Goal: Navigation & Orientation: Find specific page/section

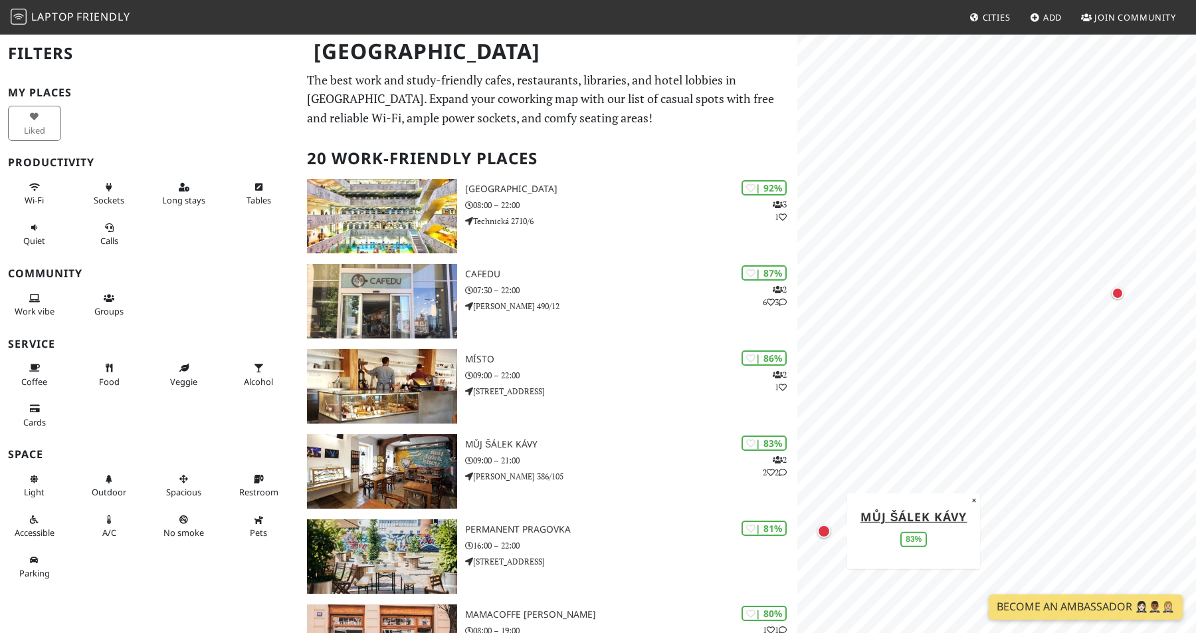
click at [823, 532] on div "Map marker" at bounding box center [824, 530] width 13 height 13
click at [1117, 298] on div "Map marker" at bounding box center [1118, 293] width 12 height 12
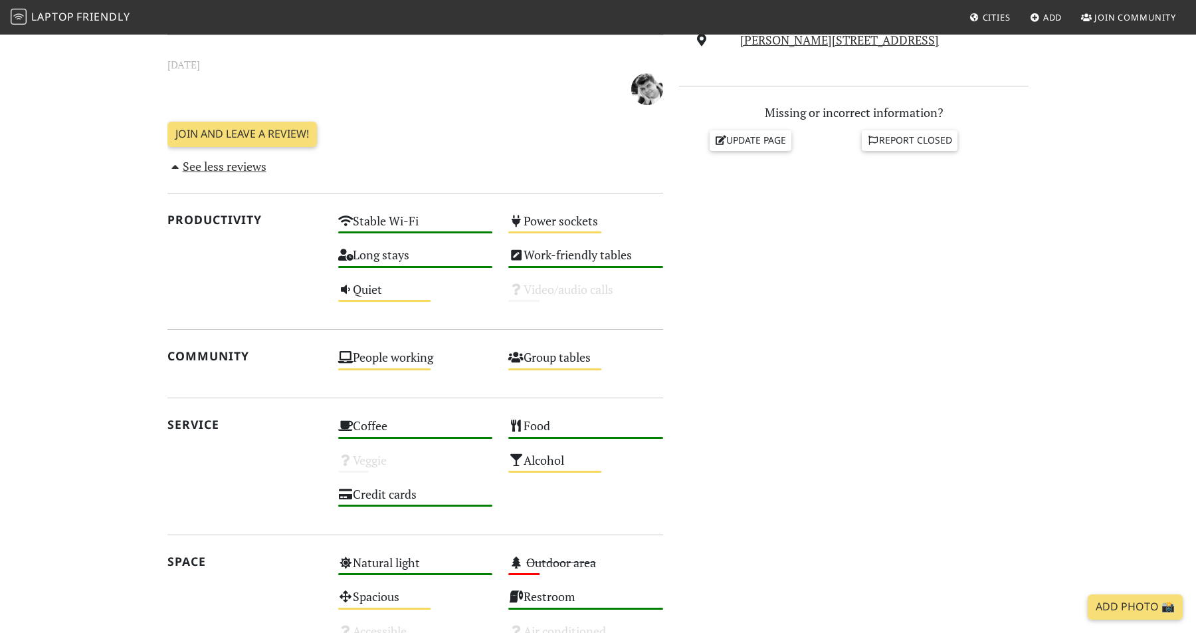
scroll to position [584, 0]
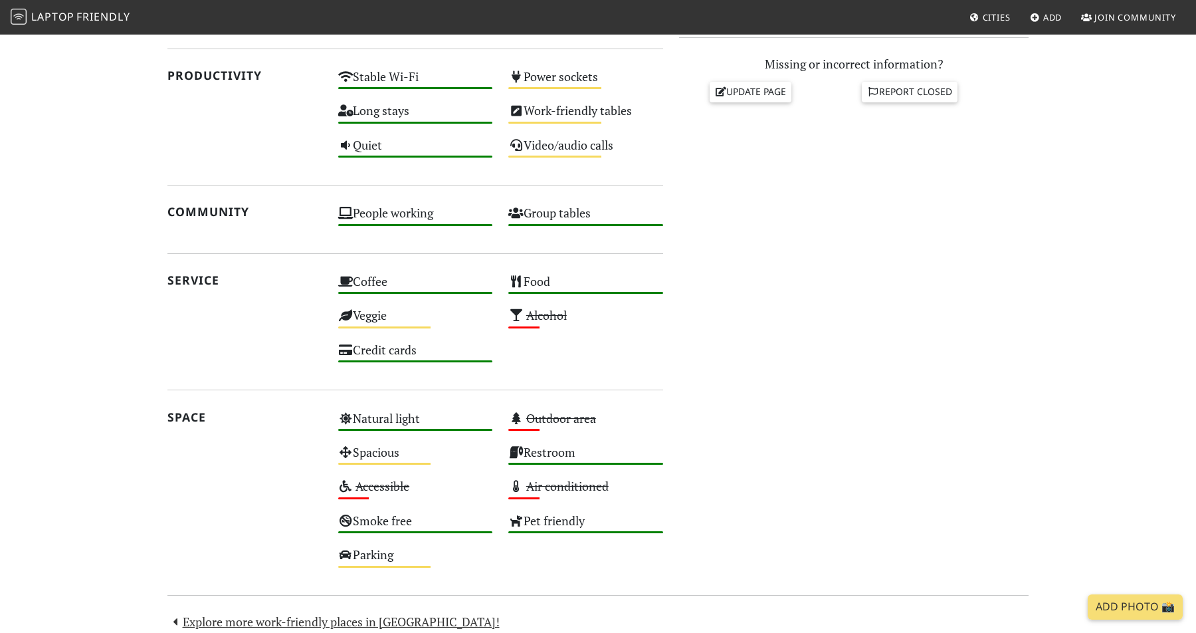
scroll to position [639, 0]
